Goal: Task Accomplishment & Management: Use online tool/utility

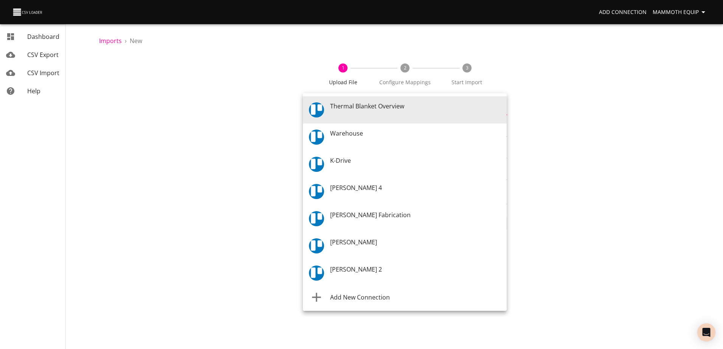
click at [503, 109] on body "Add Connection Mammoth Equip Dashboard CSV Export CSV Import Help Imports › New…" at bounding box center [361, 174] width 723 height 349
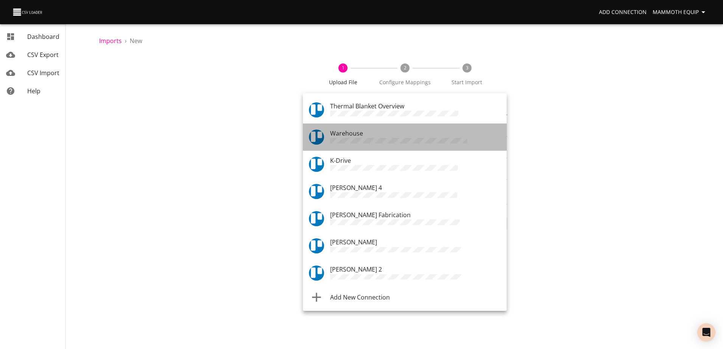
click at [403, 137] on div "Warehouse" at bounding box center [415, 137] width 171 height 17
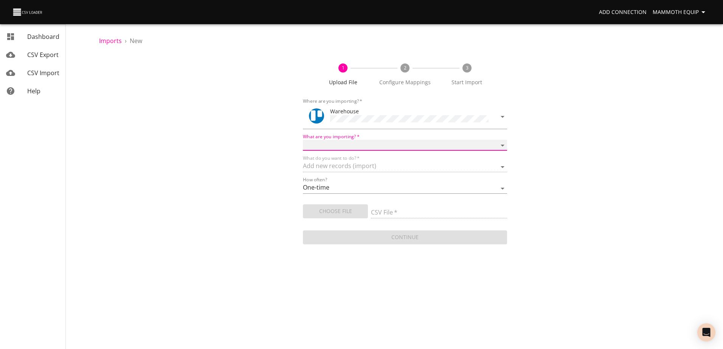
click at [503, 140] on select "Boards Cards Checkitems Checklists" at bounding box center [405, 145] width 204 height 11
select select "cards"
click at [303, 140] on select "Boards Cards Checkitems Checklists" at bounding box center [405, 145] width 204 height 11
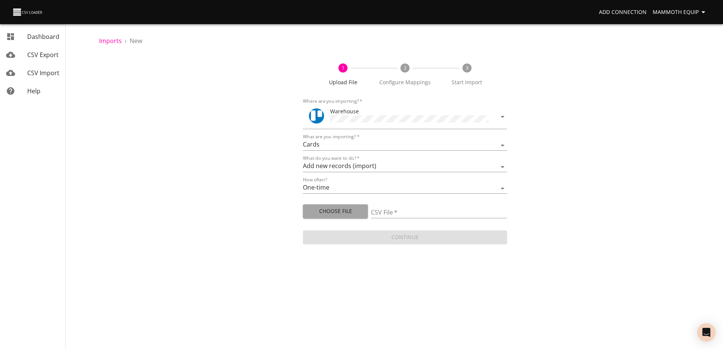
click at [329, 210] on span "Choose File" at bounding box center [335, 211] width 53 height 9
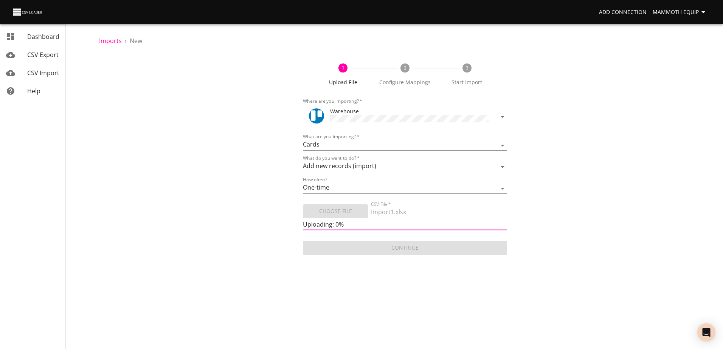
type input "Import1.xlsx"
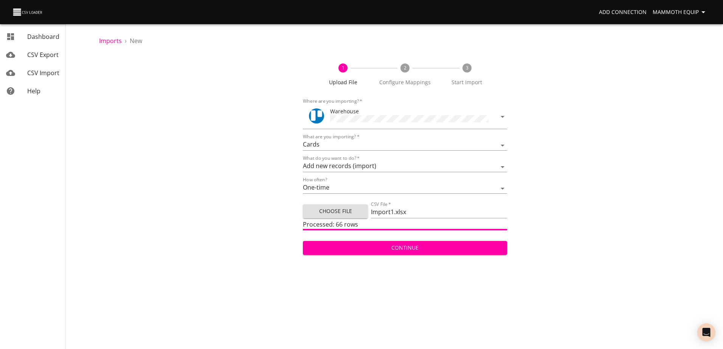
drag, startPoint x: 427, startPoint y: 248, endPoint x: 430, endPoint y: 270, distance: 22.6
click at [427, 248] on span "Continue" at bounding box center [405, 248] width 192 height 9
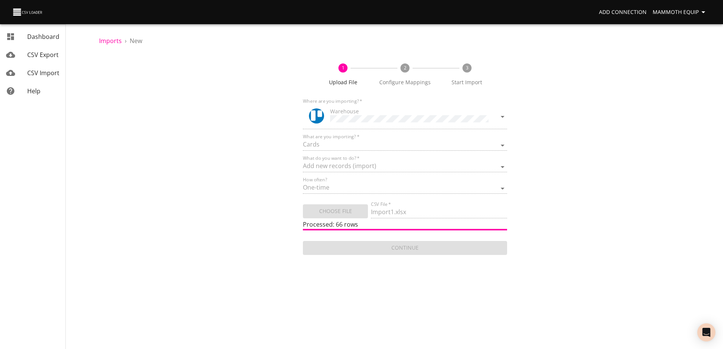
click at [579, 234] on div "1 Upload File 2 Configure Mappings 3 Start Import Where are you importing?   * …" at bounding box center [405, 155] width 612 height 202
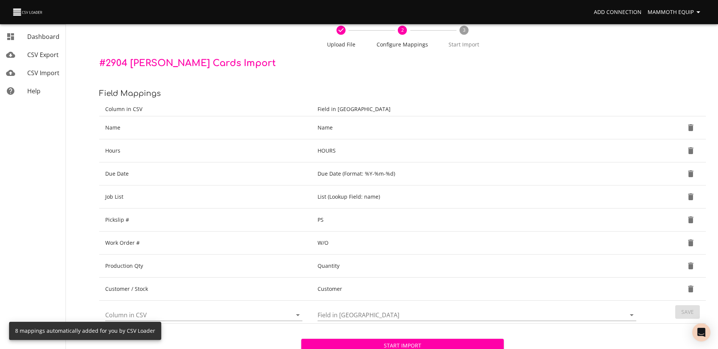
scroll to position [80, 0]
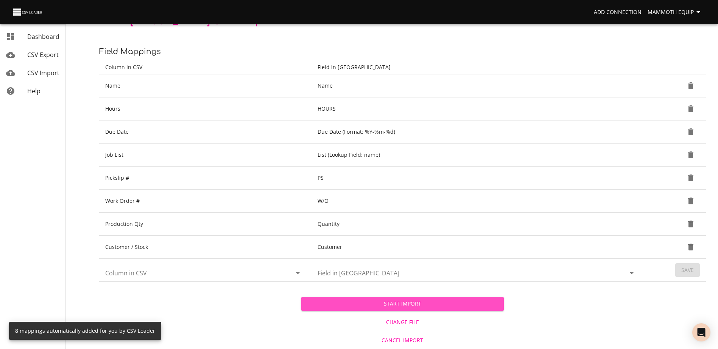
click at [398, 306] on span "Start Import" at bounding box center [402, 304] width 190 height 9
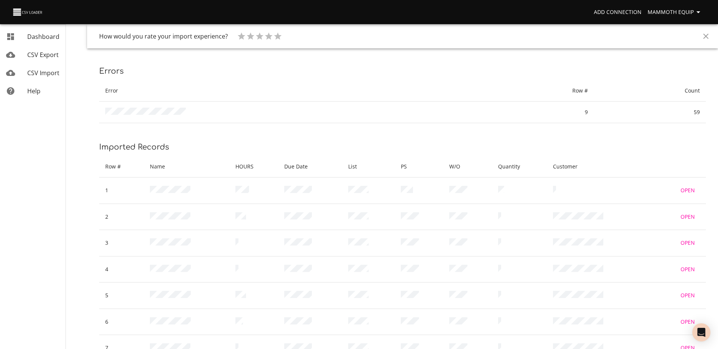
scroll to position [95, 0]
